Goal: Information Seeking & Learning: Learn about a topic

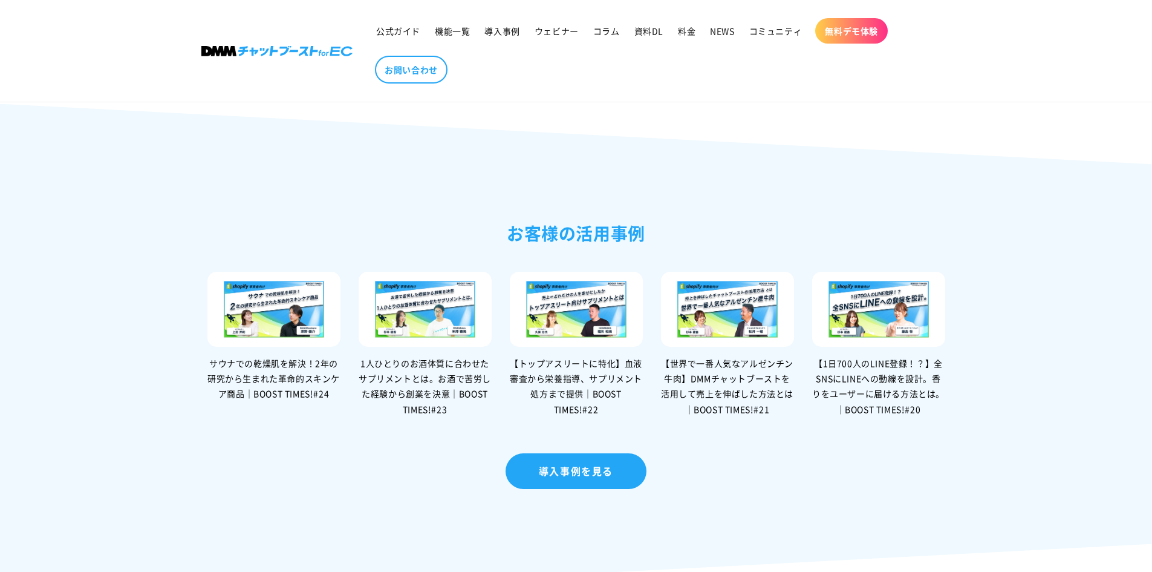
scroll to position [2440, 0]
click at [408, 308] on img at bounding box center [425, 309] width 133 height 75
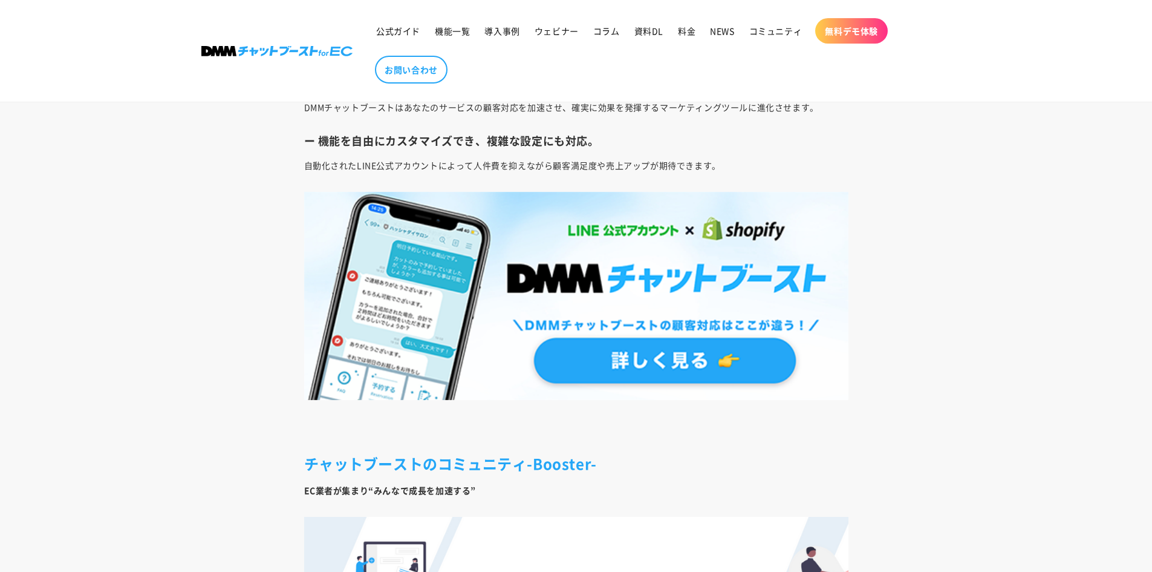
scroll to position [4123, 0]
click at [650, 352] on img at bounding box center [576, 295] width 544 height 208
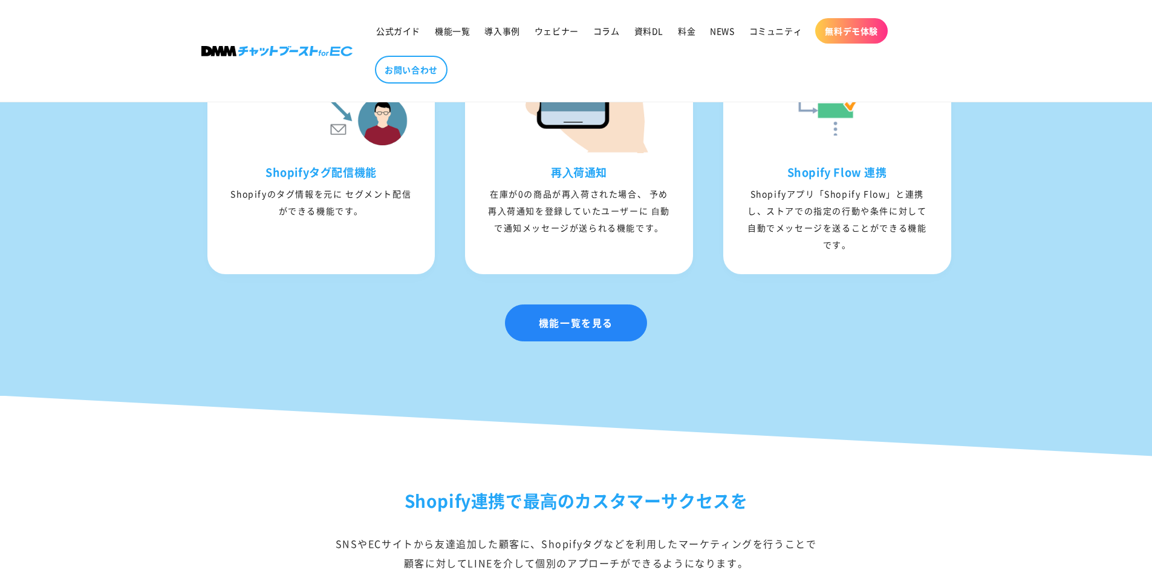
scroll to position [1694, 0]
